Goal: Transaction & Acquisition: Purchase product/service

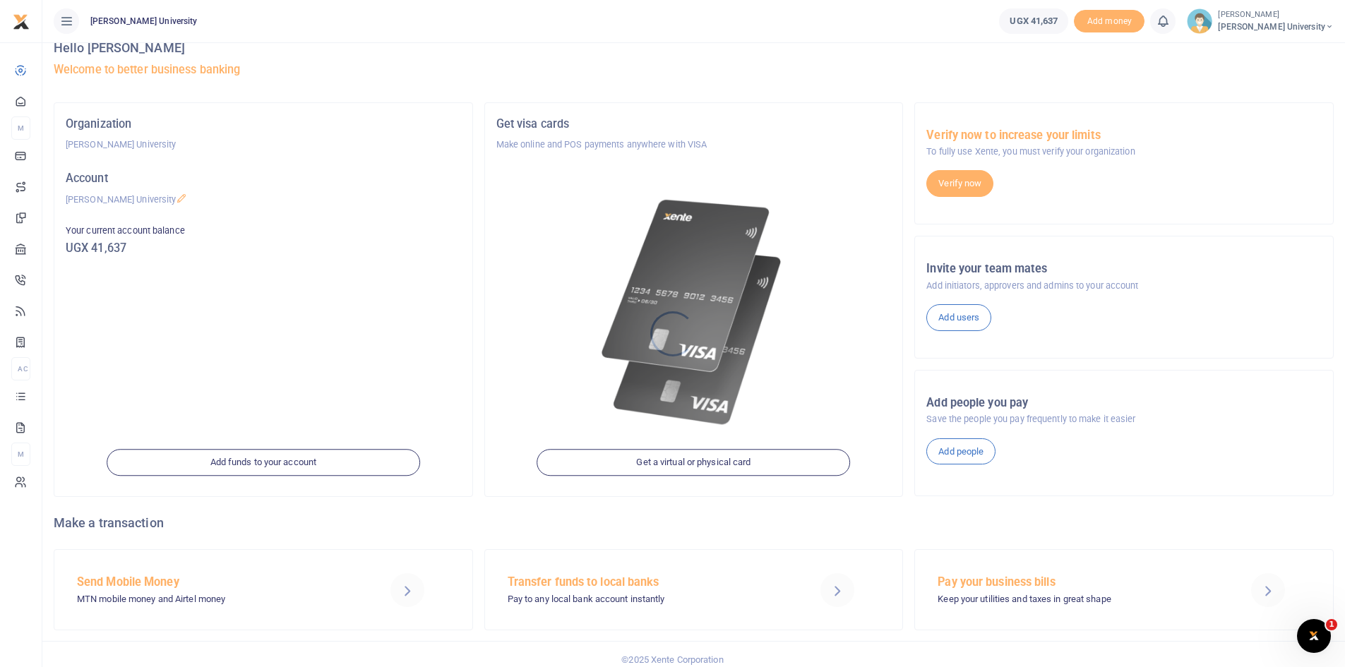
scroll to position [32, 0]
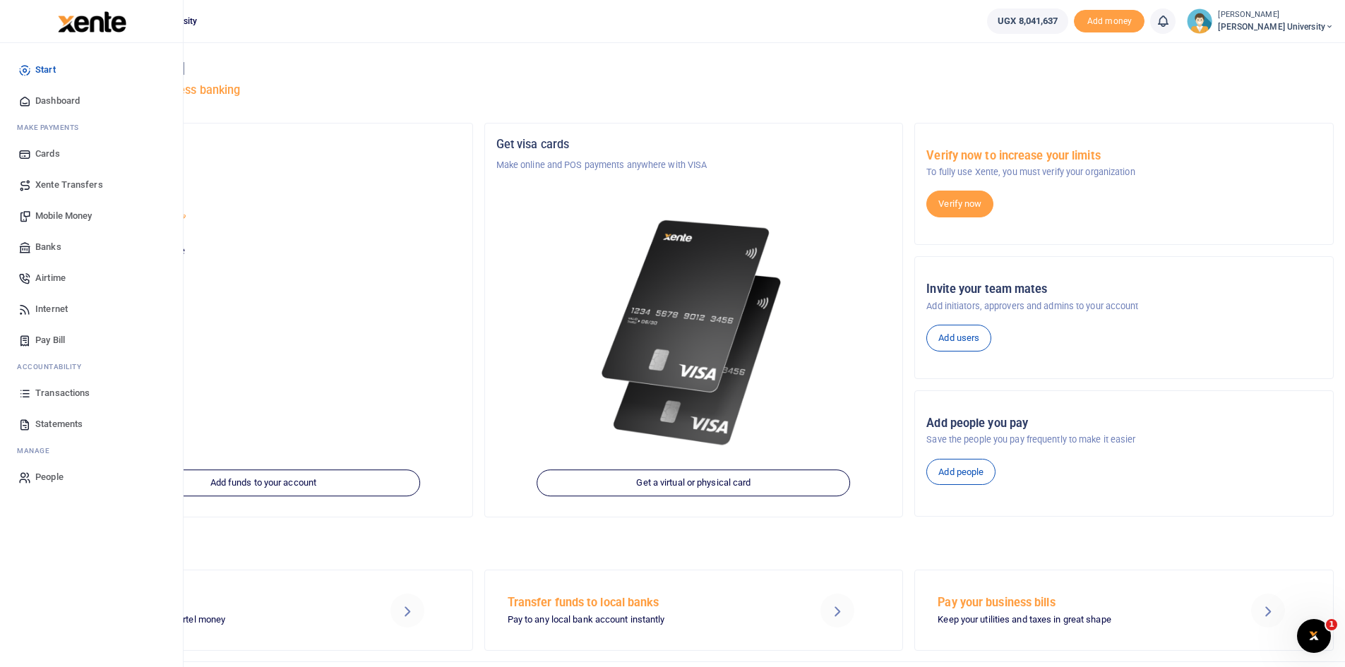
click at [83, 215] on span "Mobile Money" at bounding box center [63, 216] width 56 height 14
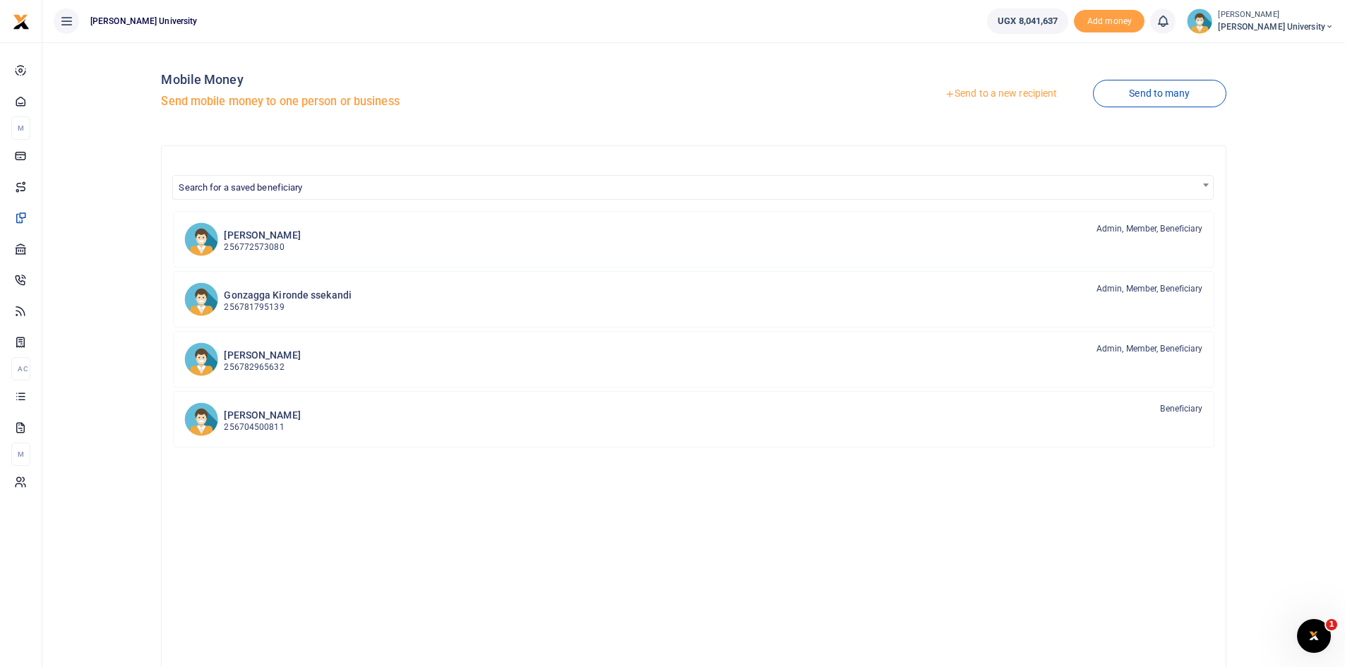
click at [981, 95] on link "Send to a new recipient" at bounding box center [1001, 93] width 184 height 25
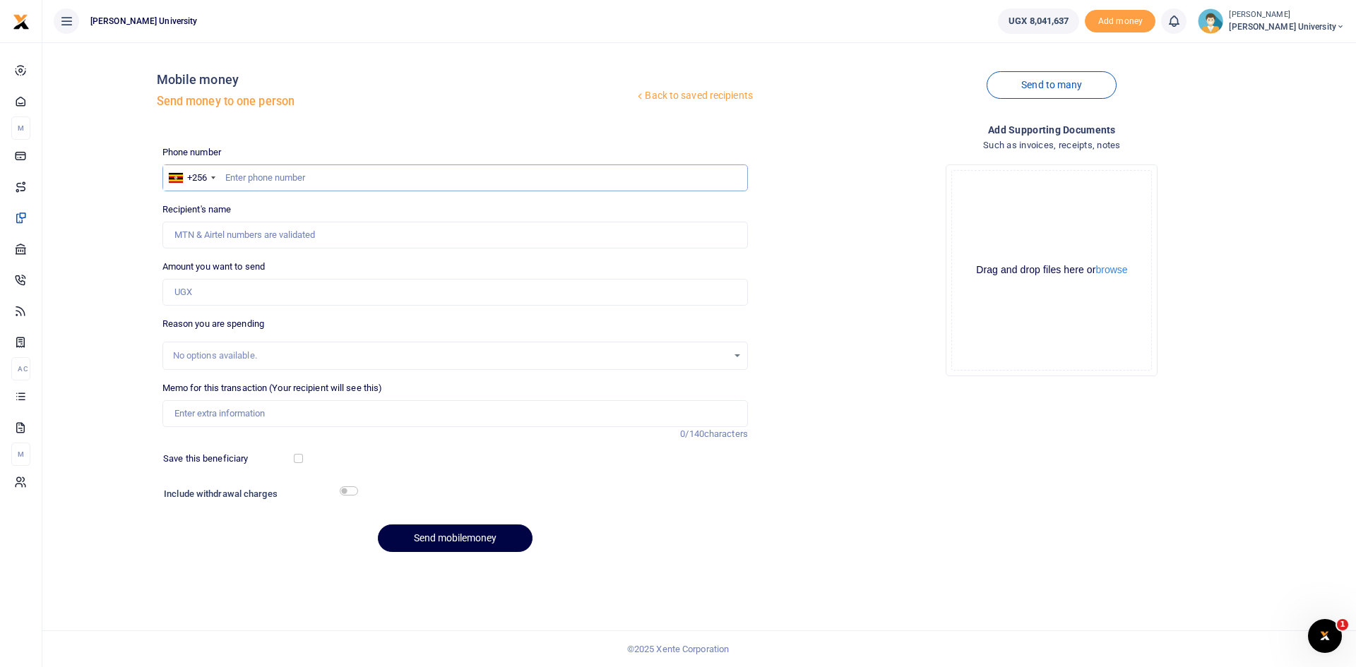
click at [268, 183] on input "text" at bounding box center [454, 178] width 585 height 27
type input "0702402958"
type input "Solomon Ssebunya"
type input "0702402958"
click at [178, 290] on input "Amount you want to send" at bounding box center [454, 292] width 585 height 27
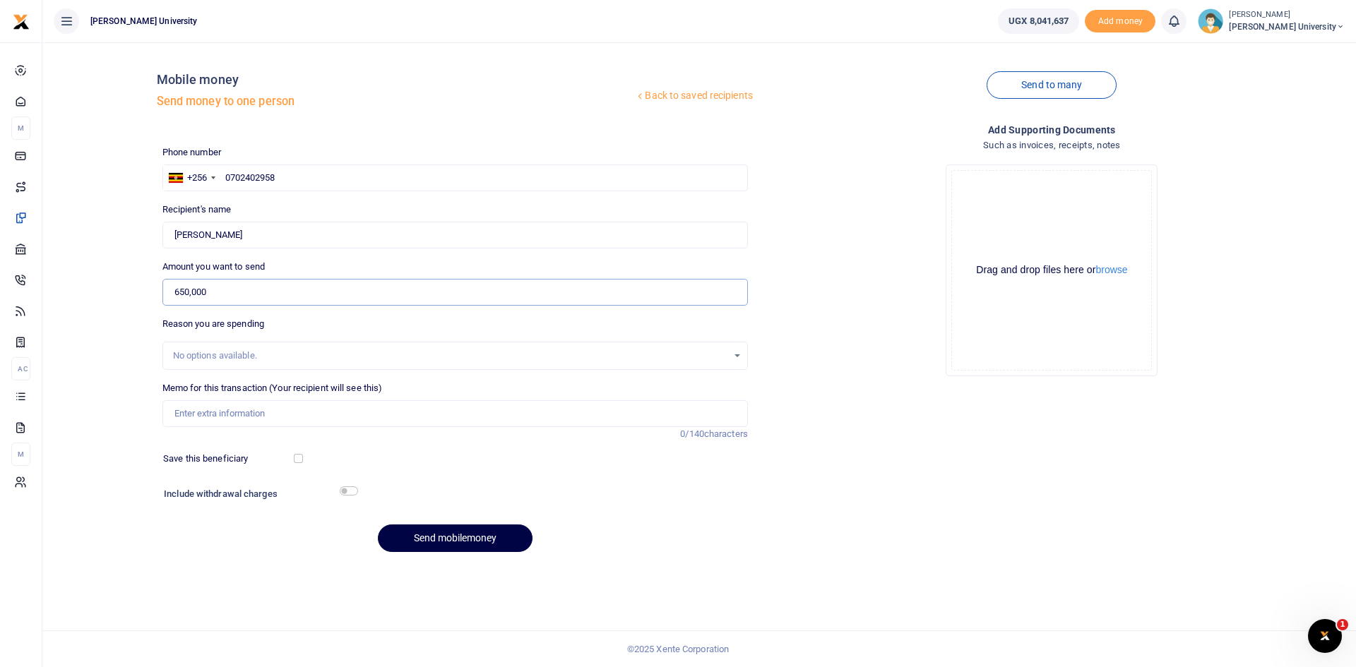
type input "650,000"
click at [196, 418] on input "Memo for this transaction (Your recipient will see this)" at bounding box center [454, 413] width 585 height 27
type input "Battery and transport for King Ceasor University Generator"
click at [454, 533] on button "Send mobilemoney" at bounding box center [455, 539] width 155 height 28
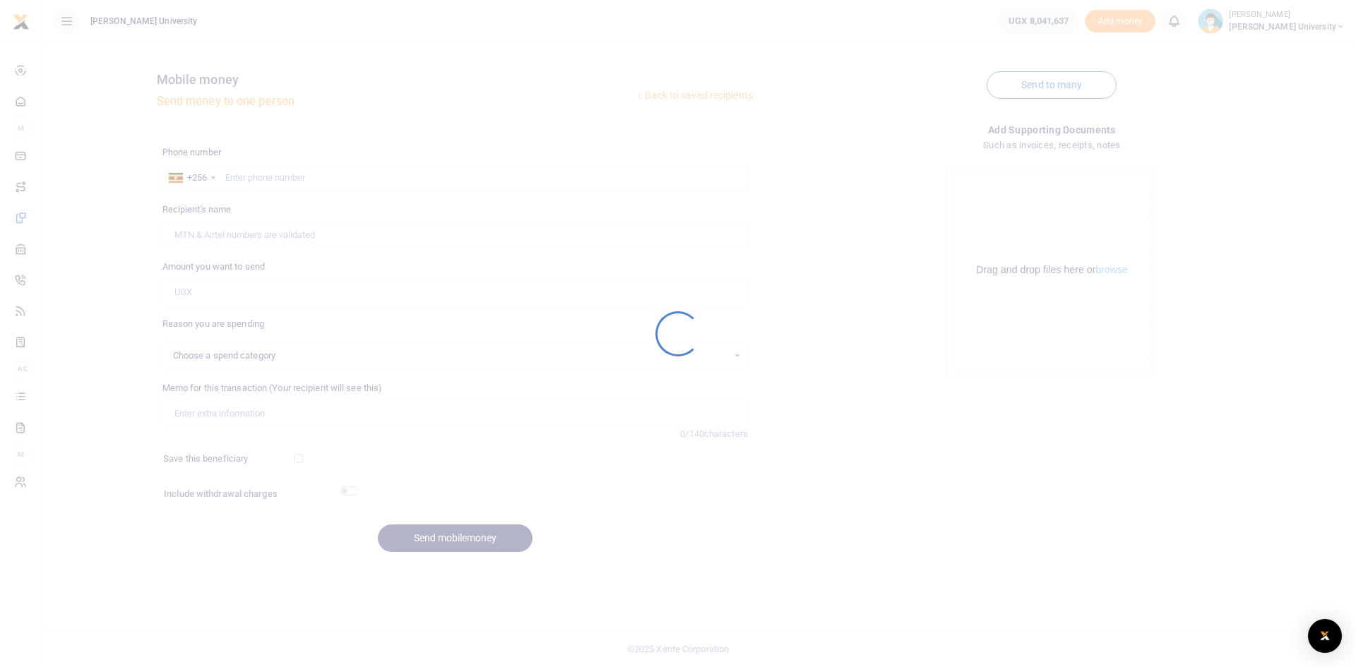
select select
